Goal: Book appointment/travel/reservation

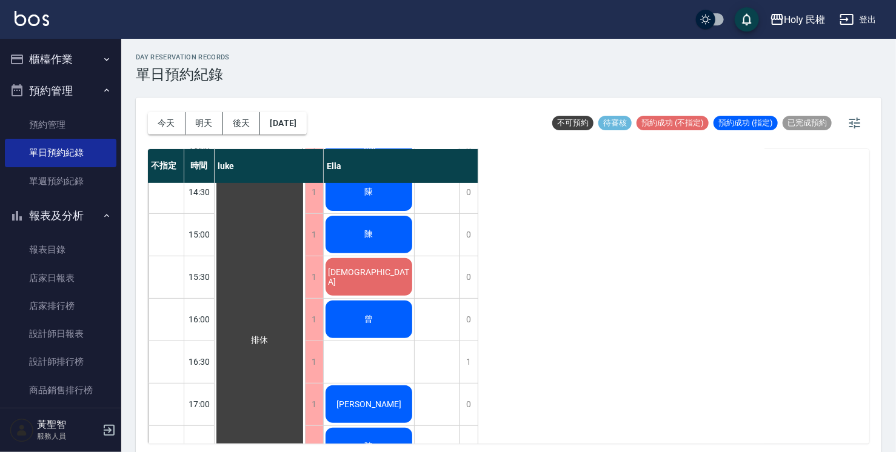
scroll to position [242, 0]
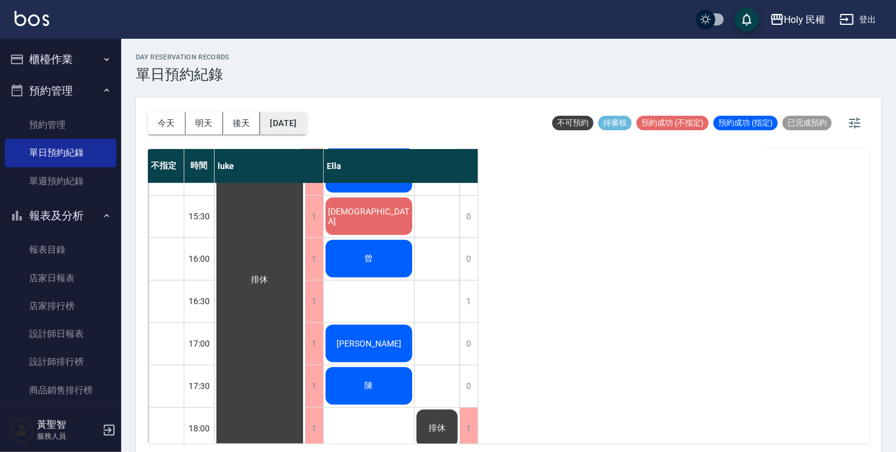
click at [291, 128] on button "[DATE]" at bounding box center [283, 123] width 46 height 22
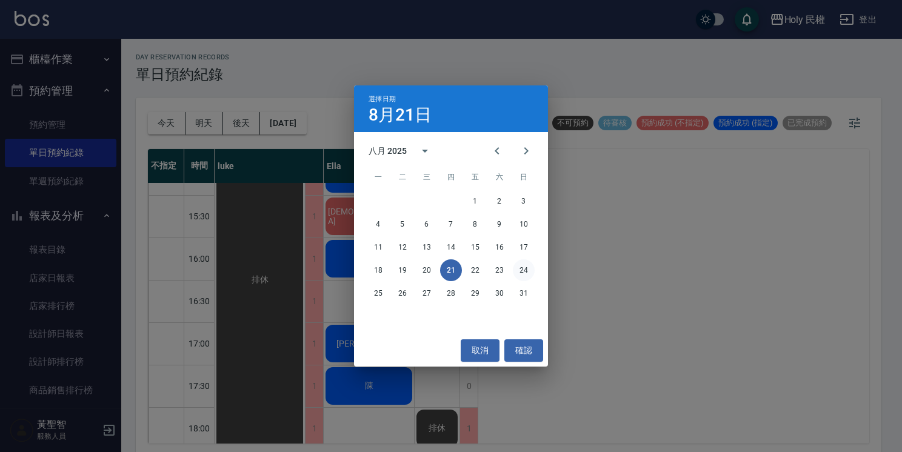
click at [523, 270] on button "24" at bounding box center [524, 270] width 22 height 22
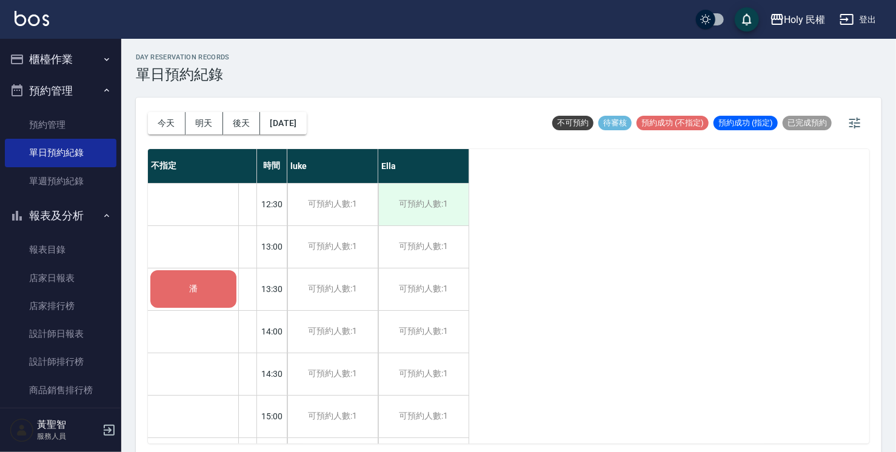
click at [416, 201] on div "可預約人數:1" at bounding box center [423, 205] width 90 height 42
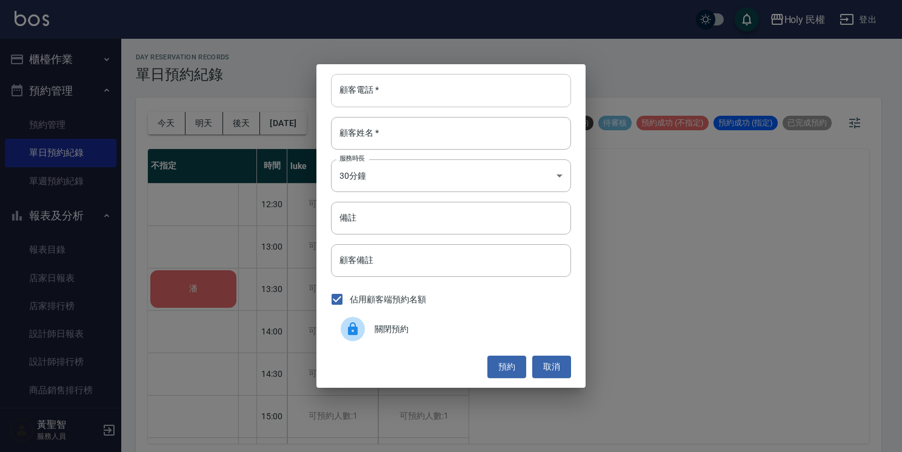
click at [477, 98] on input "顧客電話   *" at bounding box center [451, 90] width 240 height 33
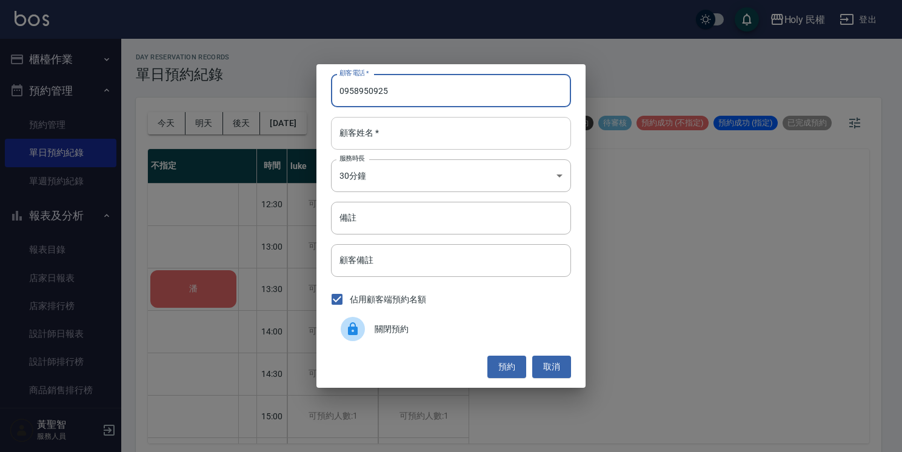
type input "0958950925"
click at [478, 139] on input "顧客姓名   *" at bounding box center [451, 133] width 240 height 33
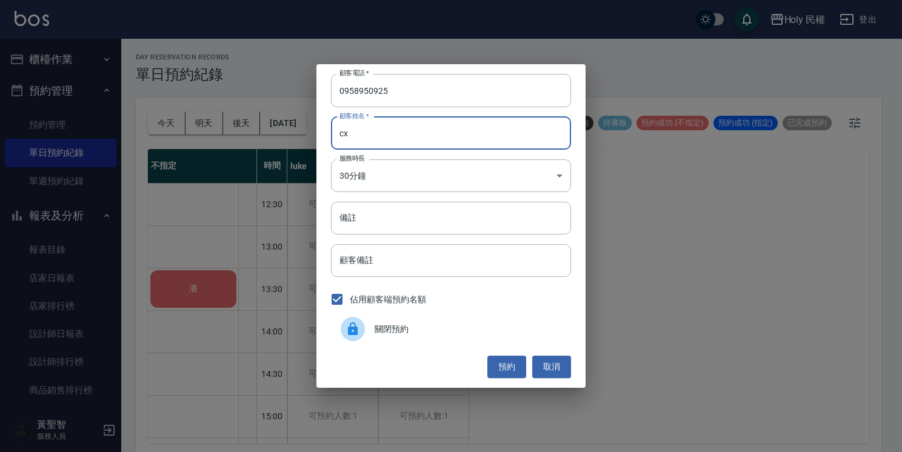
type input "c"
type input "林"
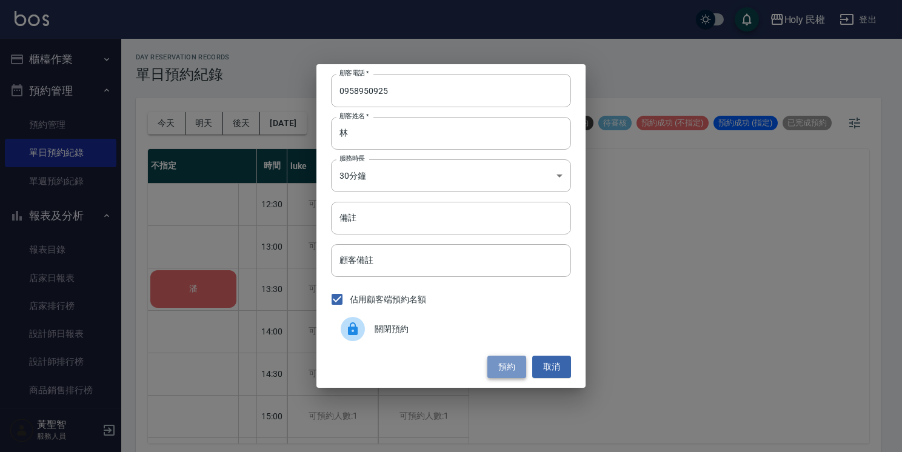
click at [524, 366] on button "預約" at bounding box center [506, 367] width 39 height 22
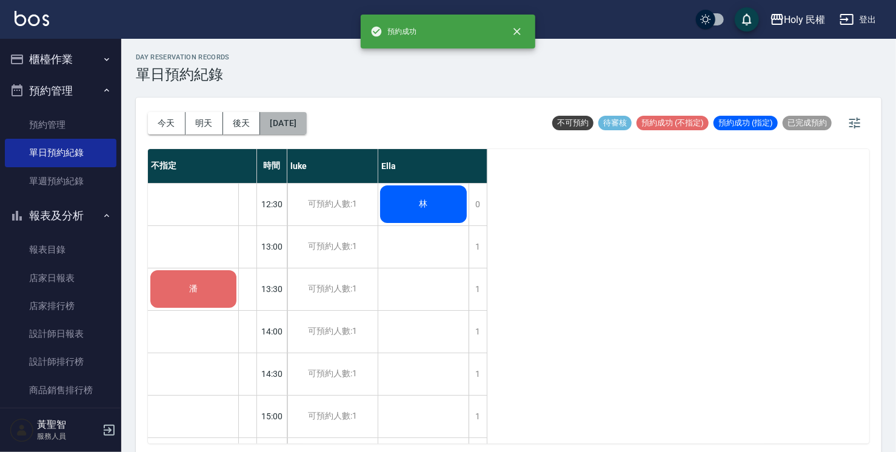
click at [306, 122] on button "[DATE]" at bounding box center [283, 123] width 46 height 22
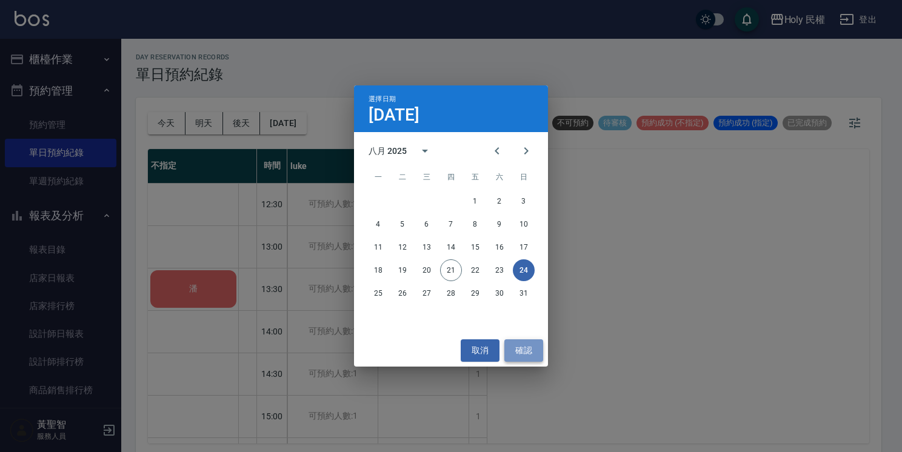
click at [519, 350] on button "確認" at bounding box center [523, 350] width 39 height 22
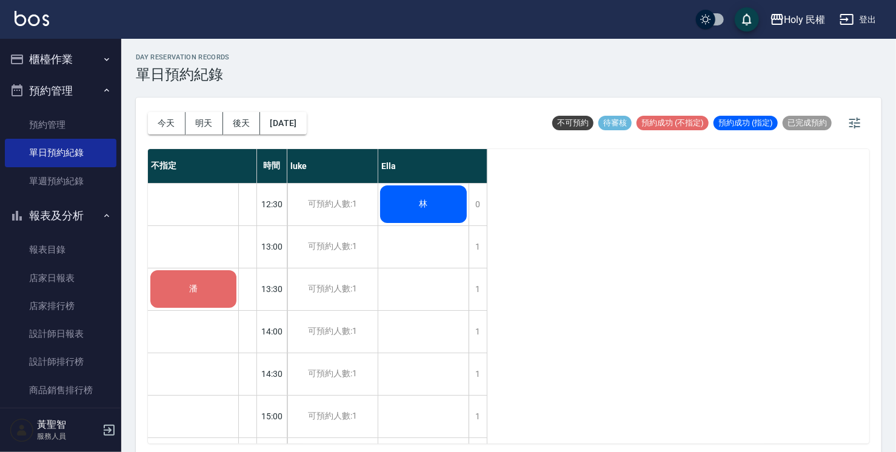
drag, startPoint x: 175, startPoint y: 125, endPoint x: 182, endPoint y: 128, distance: 7.9
click at [175, 125] on button "今天" at bounding box center [167, 123] width 38 height 22
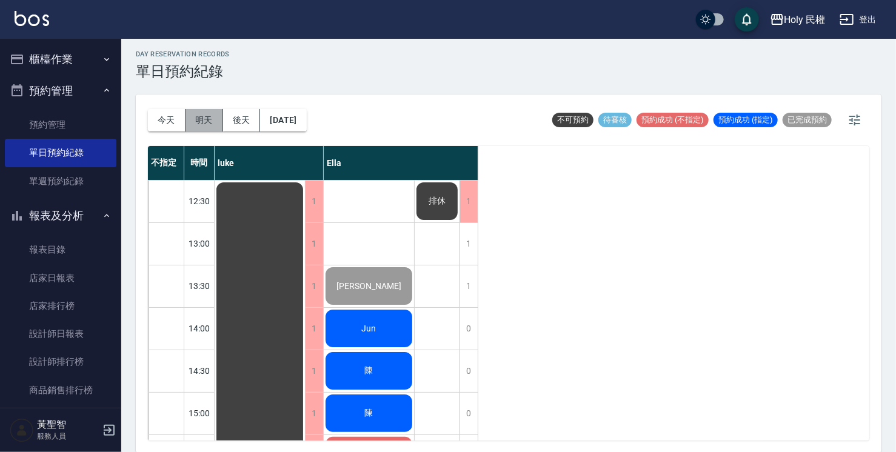
click at [211, 115] on button "明天" at bounding box center [205, 120] width 38 height 22
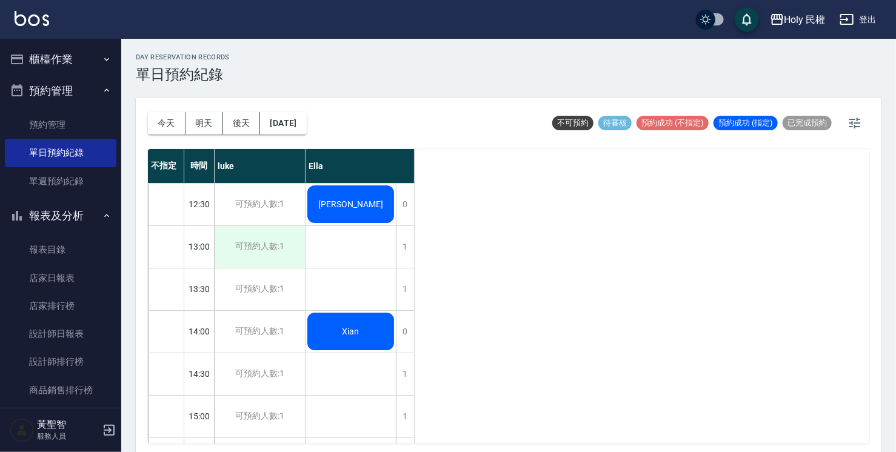
click at [243, 249] on div "可預約人數:1" at bounding box center [260, 247] width 90 height 42
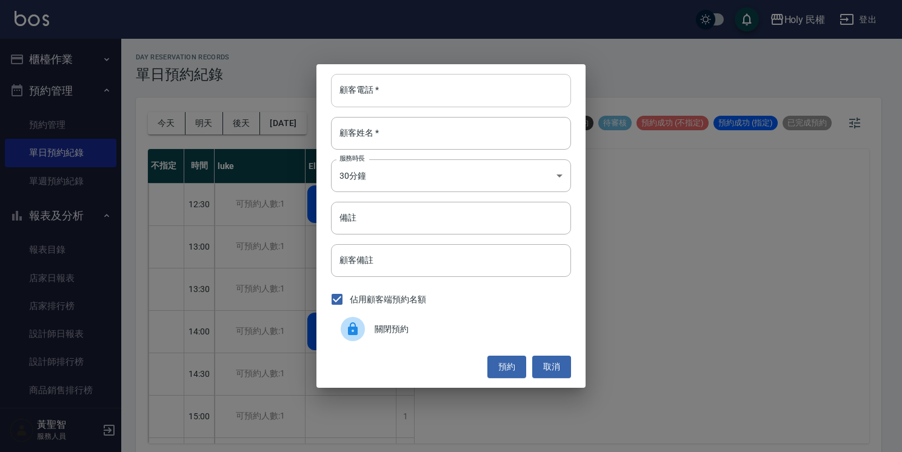
click at [378, 95] on input "顧客電話   *" at bounding box center [451, 90] width 240 height 33
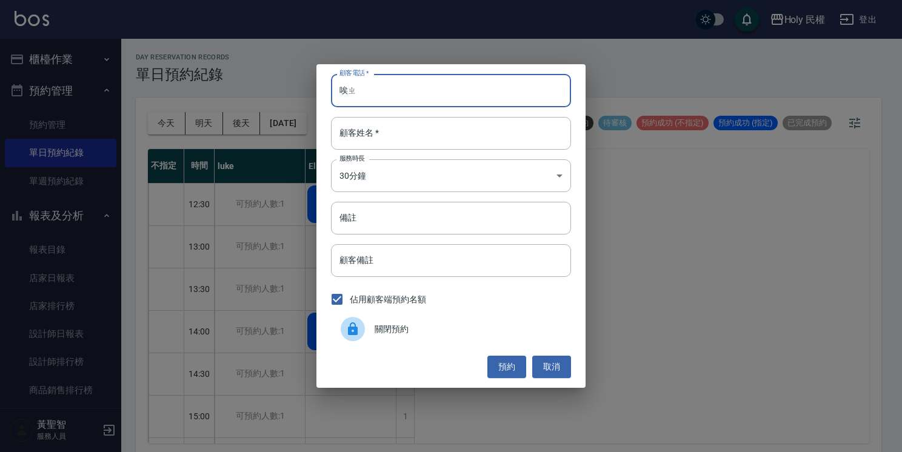
type input "唉"
type input "0975253135"
drag, startPoint x: 393, startPoint y: 118, endPoint x: 412, endPoint y: 132, distance: 22.9
click at [401, 127] on input "顧客姓名   *" at bounding box center [451, 133] width 240 height 33
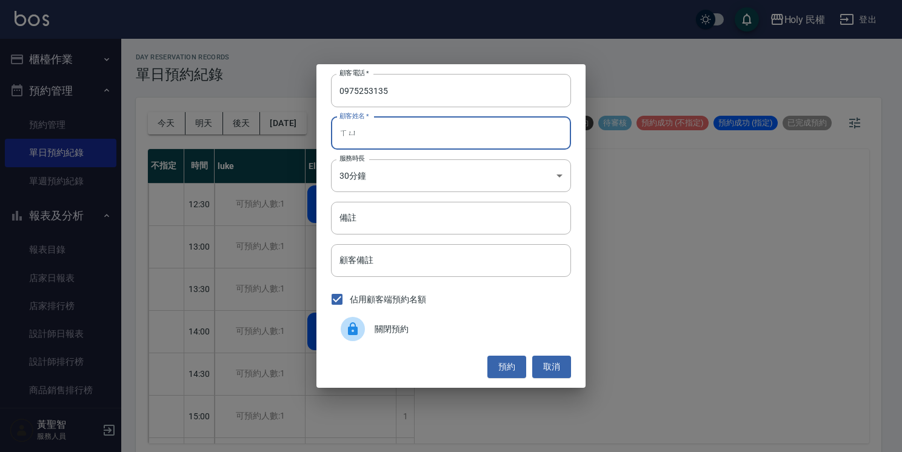
type input "許"
type input "續"
type input "許"
type input "需"
type input "煦"
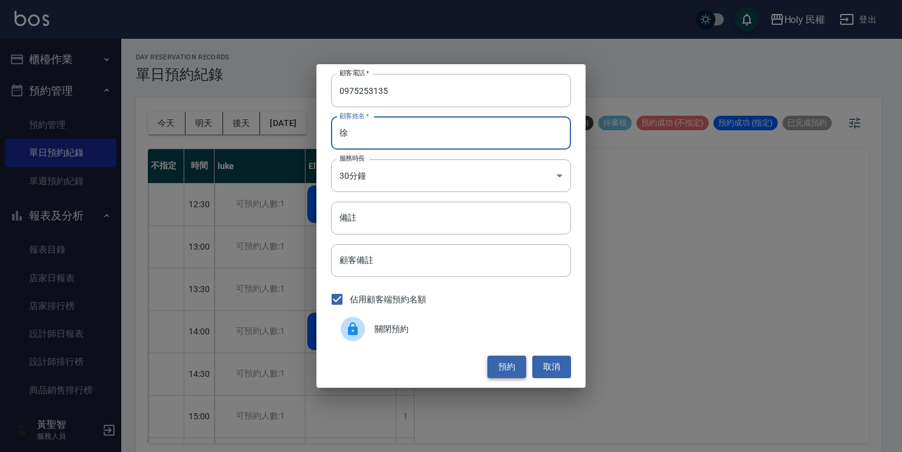
type input "徐"
click at [506, 366] on button "預約" at bounding box center [506, 367] width 39 height 22
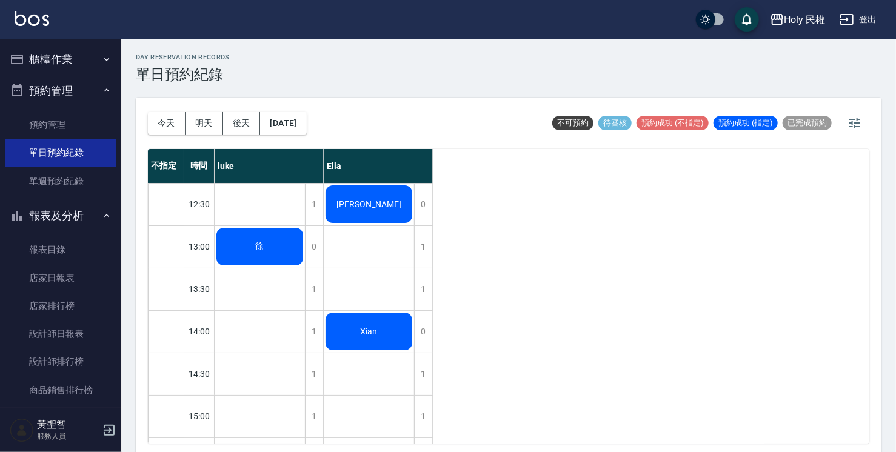
click at [266, 249] on span "徐" at bounding box center [259, 246] width 13 height 11
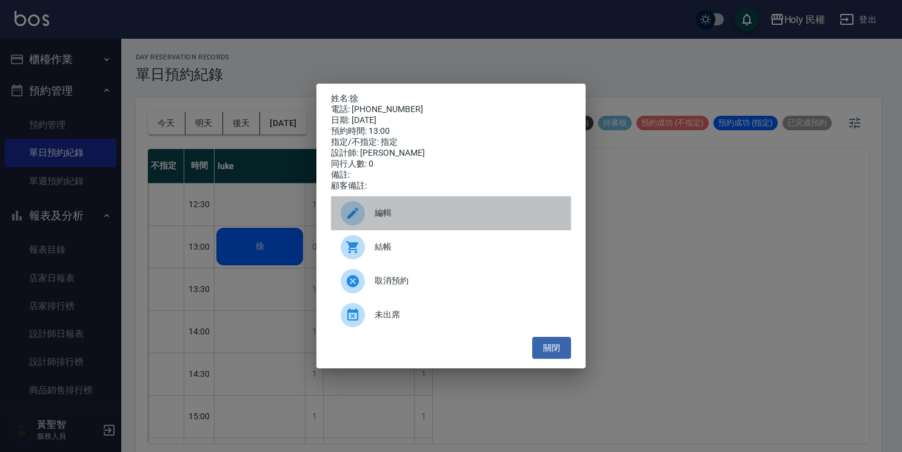
click at [417, 219] on span "編輯" at bounding box center [468, 213] width 187 height 13
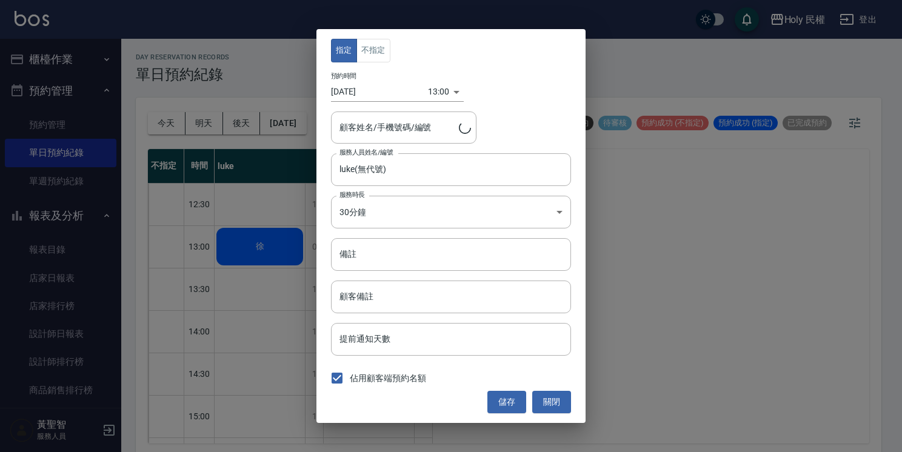
type input "[PERSON_NAME]/0975253135/"
click at [434, 93] on body "Holy 民權 登出 櫃檯作業 打帳單 帳單列表 營業儀表板 現場電腦打卡 預約管理 預約管理 單日預約紀錄 單週預約紀錄 報表及分析 報表目錄 店家日報表 …" at bounding box center [451, 228] width 902 height 456
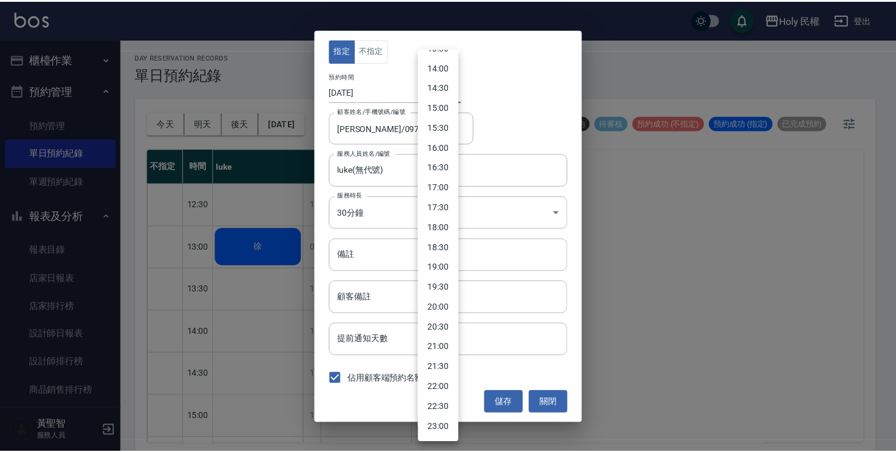
scroll to position [575, 0]
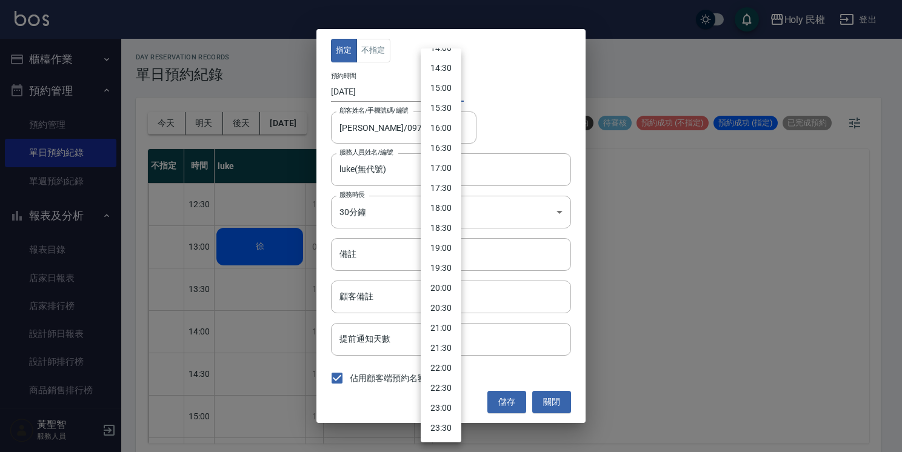
click at [447, 247] on li "19:00" at bounding box center [441, 248] width 41 height 20
type input "1755860400000"
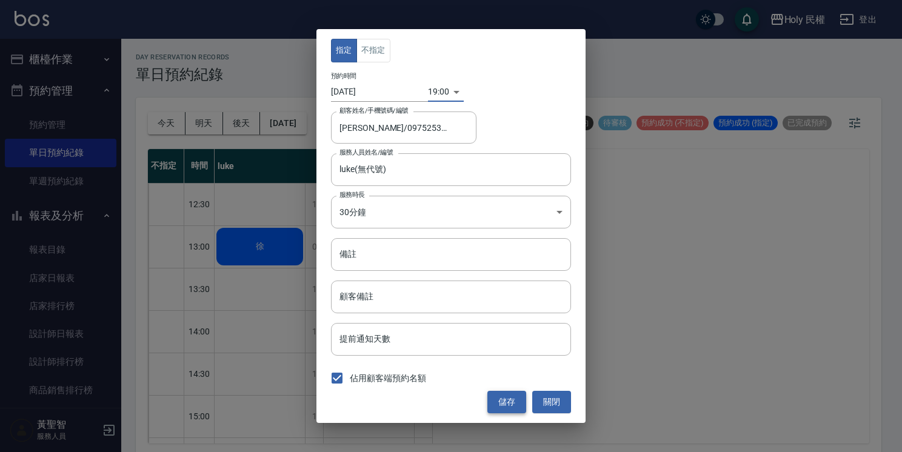
click at [507, 411] on button "儲存" at bounding box center [506, 402] width 39 height 22
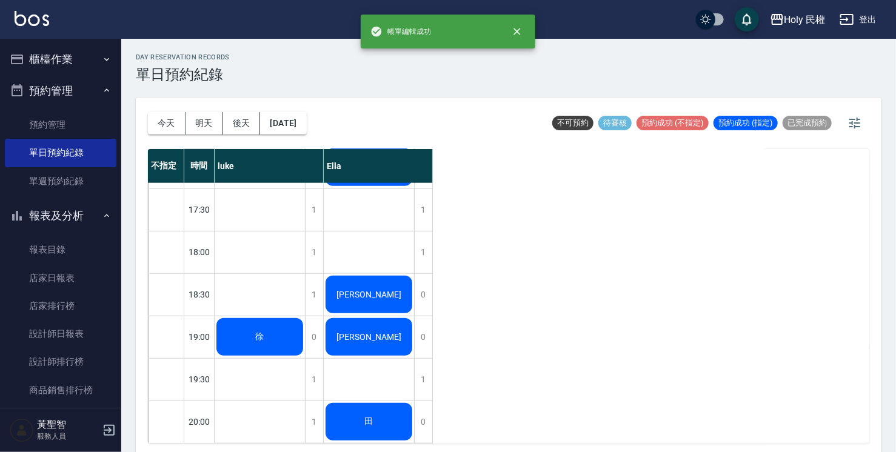
scroll to position [427, 0]
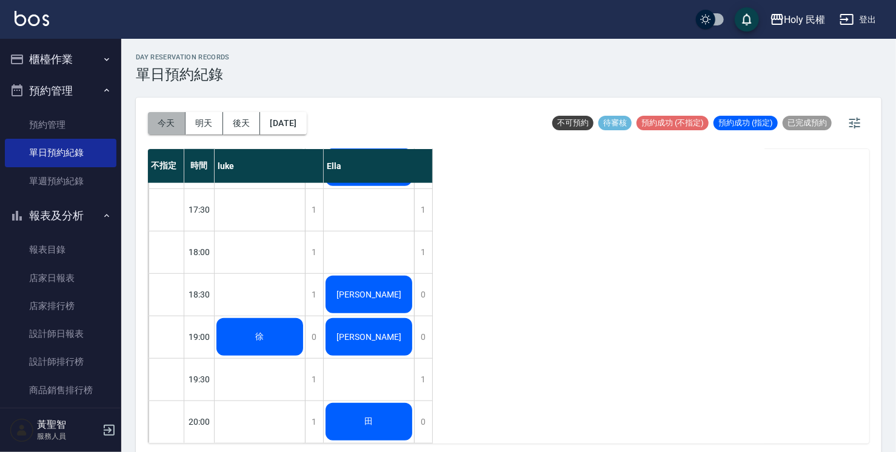
click at [164, 122] on button "今天" at bounding box center [167, 123] width 38 height 22
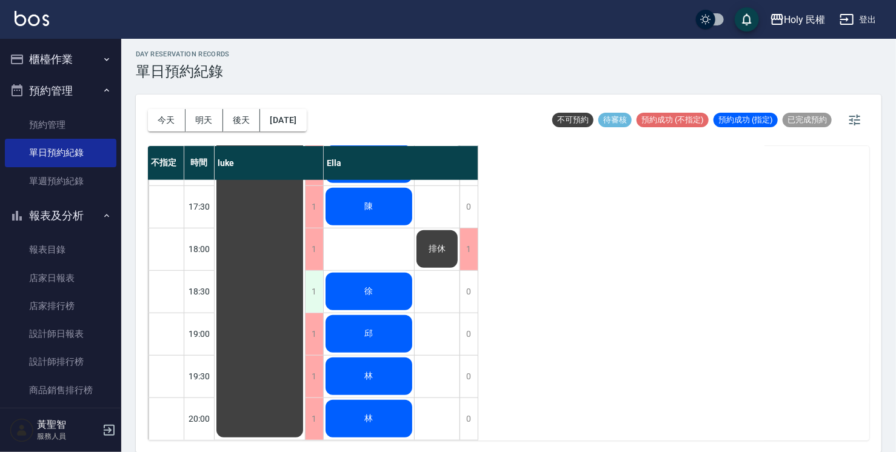
scroll to position [306, 0]
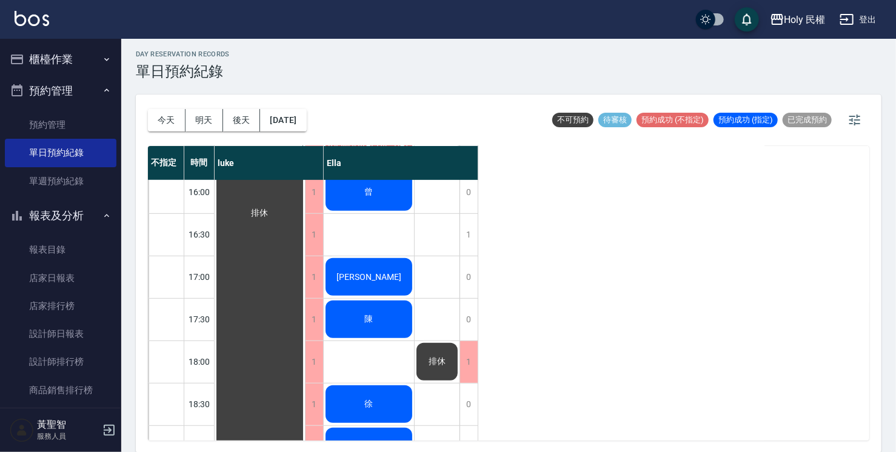
click at [305, 309] on div "陳" at bounding box center [260, 214] width 90 height 678
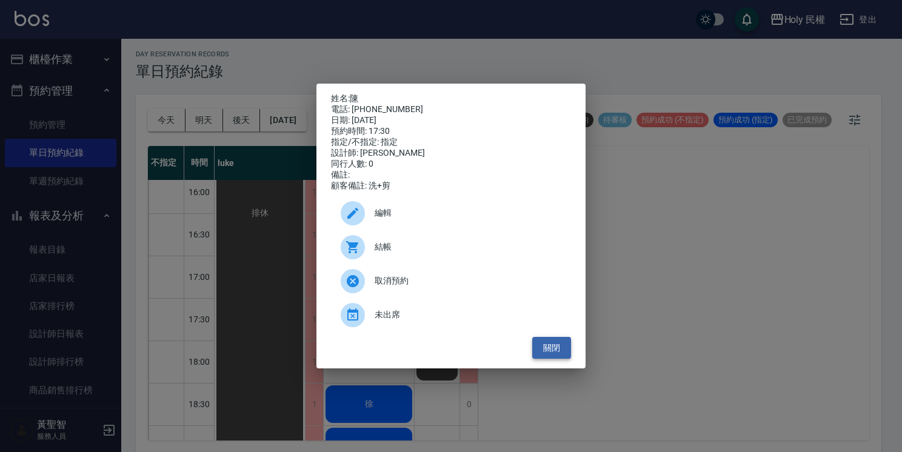
click at [550, 352] on button "關閉" at bounding box center [551, 348] width 39 height 22
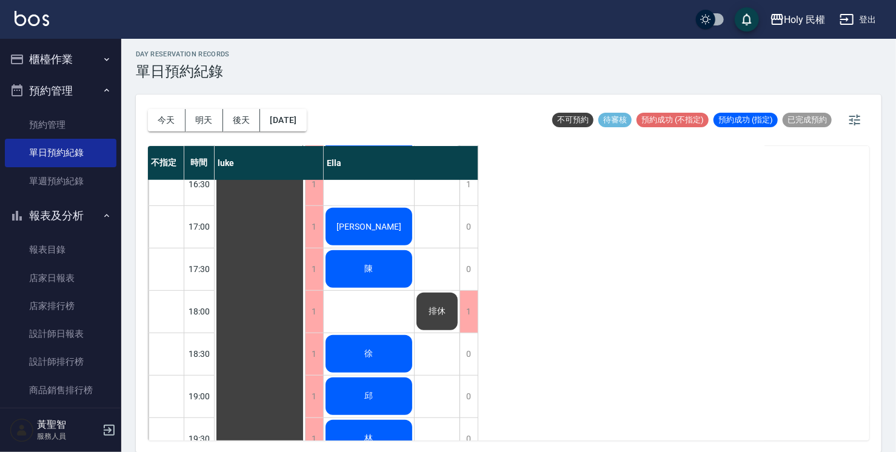
scroll to position [427, 0]
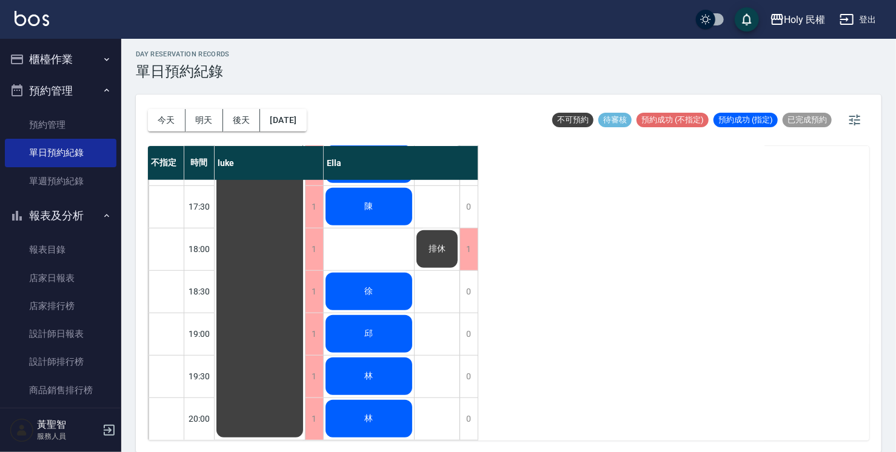
click at [305, 323] on div "邱" at bounding box center [260, 101] width 90 height 678
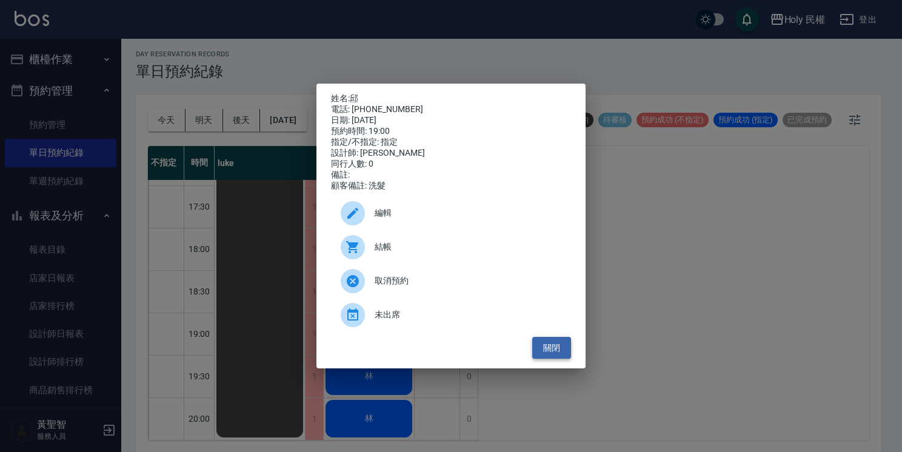
click at [570, 353] on button "關閉" at bounding box center [551, 348] width 39 height 22
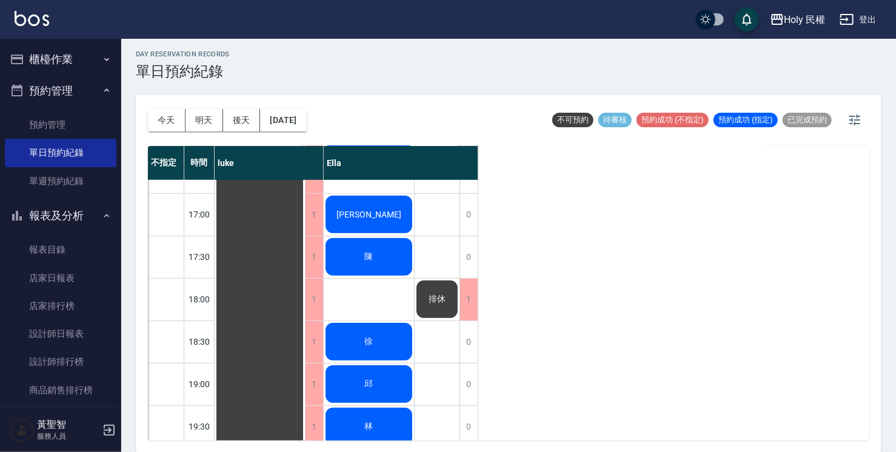
scroll to position [367, 0]
